Goal: Task Accomplishment & Management: Use online tool/utility

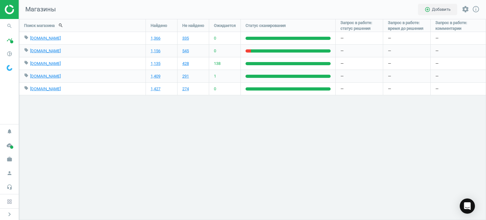
scroll to position [211, 476]
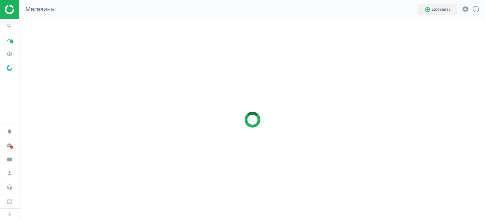
scroll to position [211, 476]
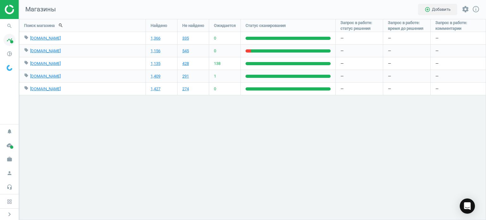
click at [11, 42] on span at bounding box center [11, 41] width 3 height 3
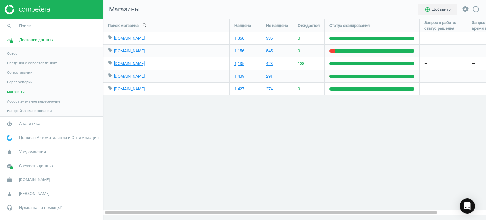
scroll to position [3, 3]
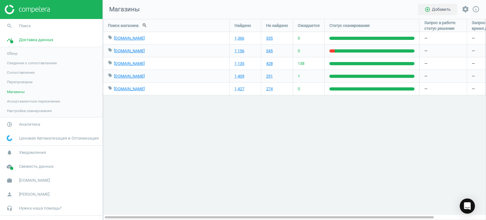
click at [16, 54] on span "Обзор" at bounding box center [12, 53] width 11 height 5
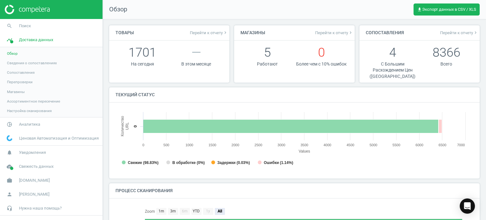
scroll to position [3, 3]
click at [21, 63] on span "Сведения о сопоставлениях" at bounding box center [32, 62] width 50 height 5
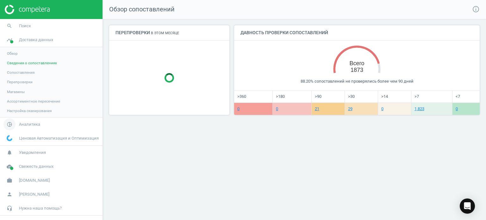
click at [23, 124] on span "Аналитика" at bounding box center [29, 124] width 21 height 6
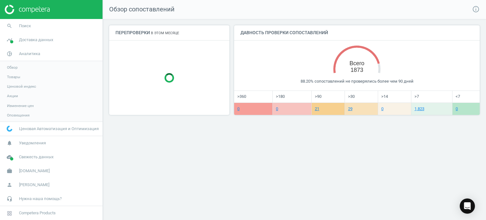
click at [14, 77] on span "Товары" at bounding box center [13, 76] width 13 height 5
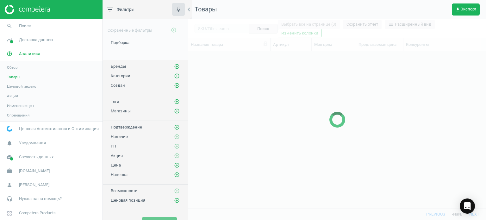
scroll to position [148, 293]
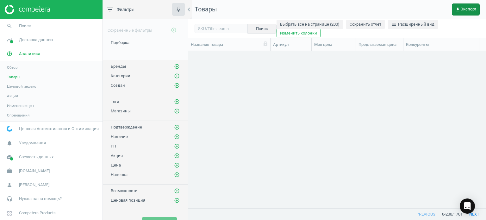
click at [464, 8] on span "get_app Экспорт" at bounding box center [465, 9] width 21 height 5
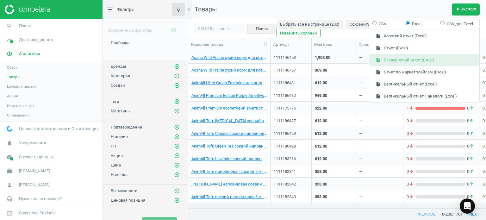
click at [402, 58] on button "insert_drive_file Развернутый отчет (Excel)" at bounding box center [424, 60] width 110 height 12
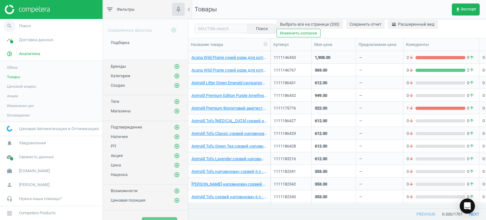
click at [43, 26] on link "search Поиск" at bounding box center [51, 26] width 102 height 14
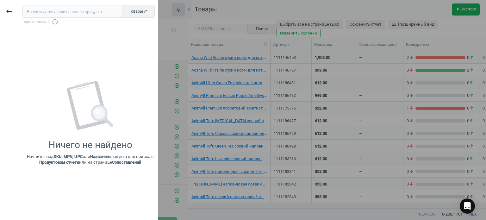
click at [68, 11] on input "text" at bounding box center [72, 11] width 100 height 13
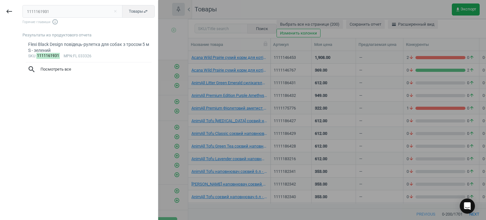
type input "1111161931"
click at [64, 42] on div "Flexi Black Design повідець-рулетка для собак з тросом 5 м S - зелений" at bounding box center [88, 47] width 121 height 12
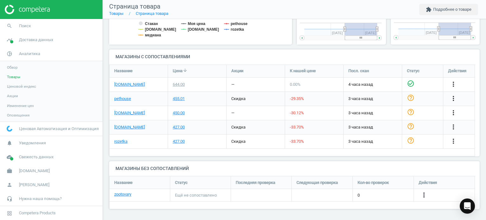
click at [128, 87] on div "[DOMAIN_NAME]" at bounding box center [138, 84] width 58 height 14
click at [129, 84] on link "[DOMAIN_NAME]" at bounding box center [129, 85] width 31 height 6
click at [120, 142] on link "rozetka" at bounding box center [120, 141] width 13 height 6
